Goal: Transaction & Acquisition: Purchase product/service

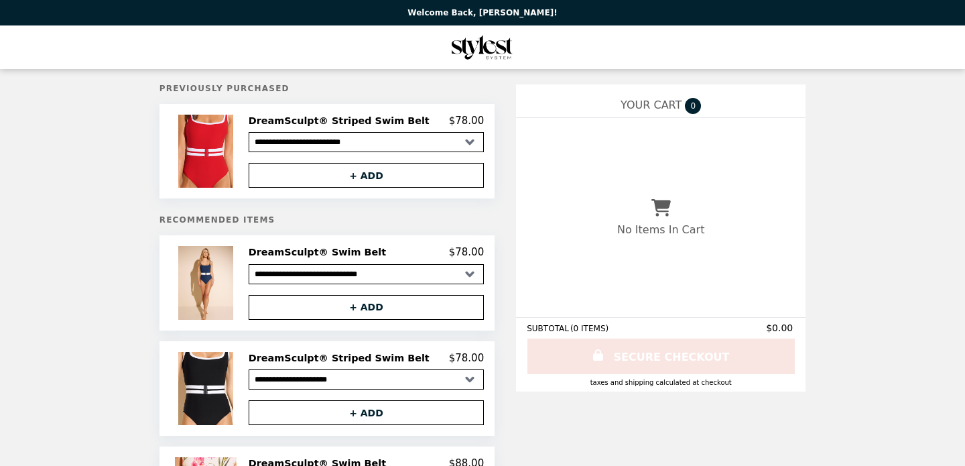
select select "**********"
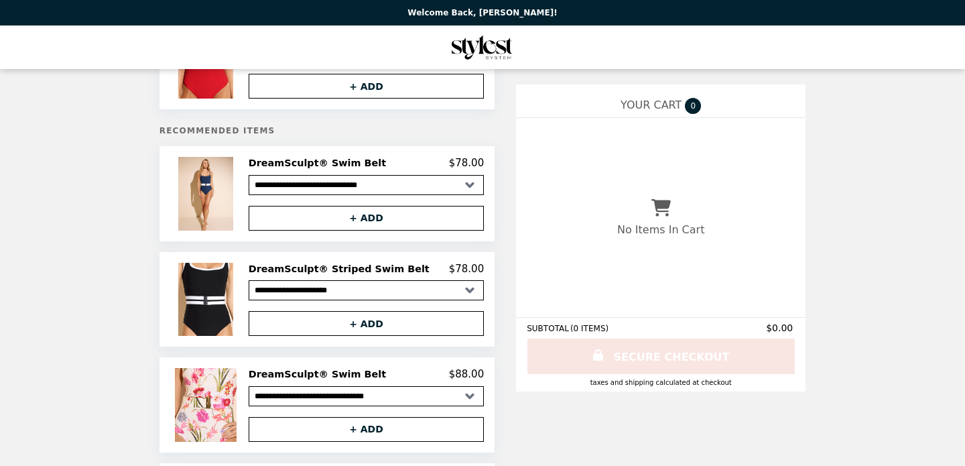
scroll to position [92, 0]
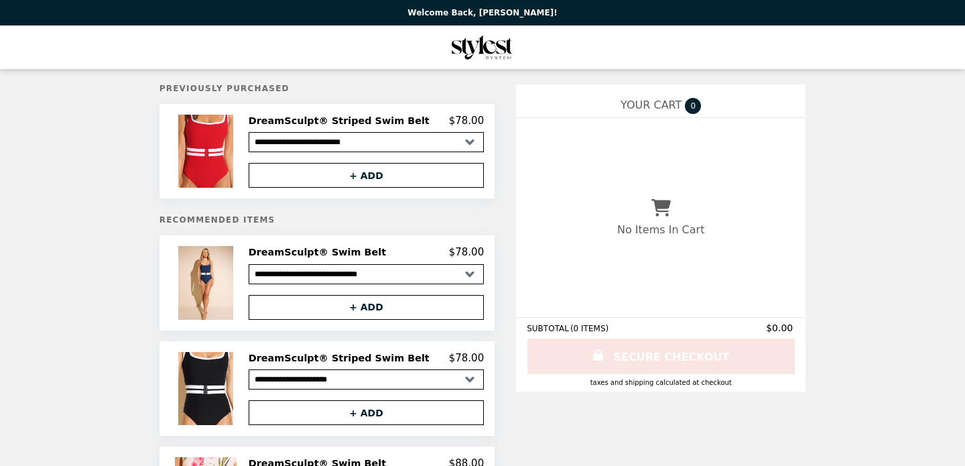
select select "**********"
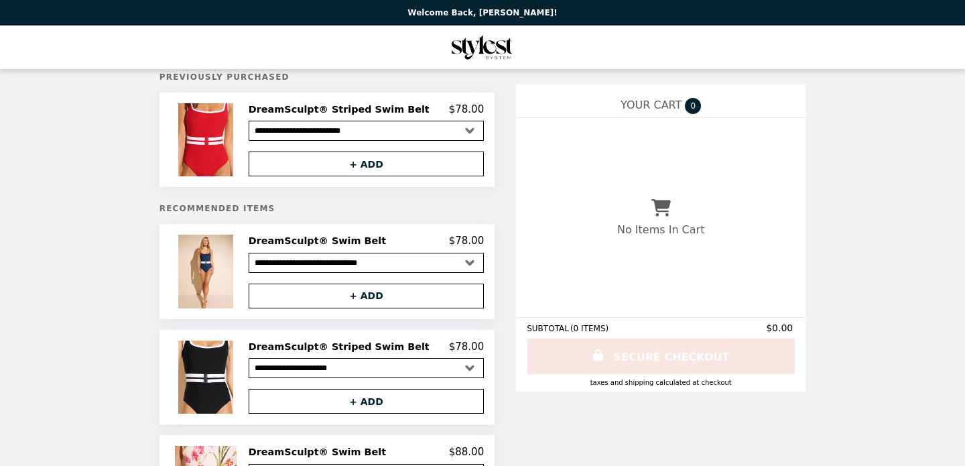
scroll to position [12, 0]
